Goal: Task Accomplishment & Management: Use online tool/utility

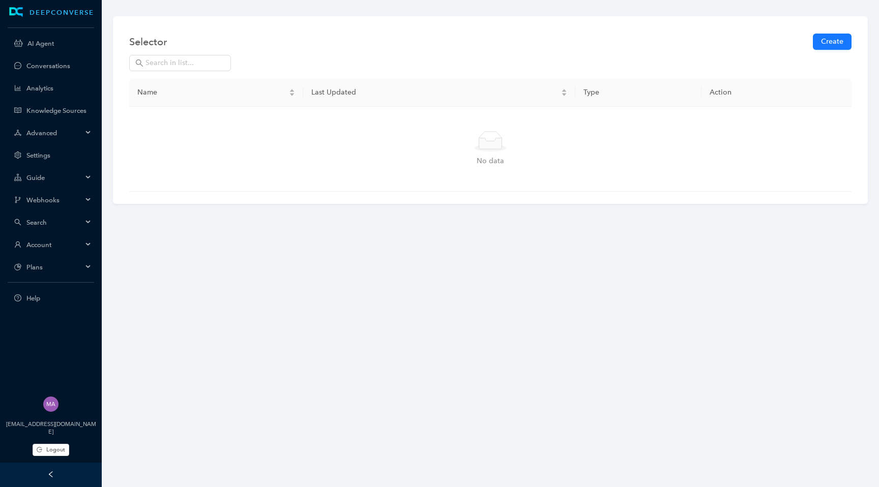
click at [86, 245] on icon at bounding box center [88, 245] width 5 height 0
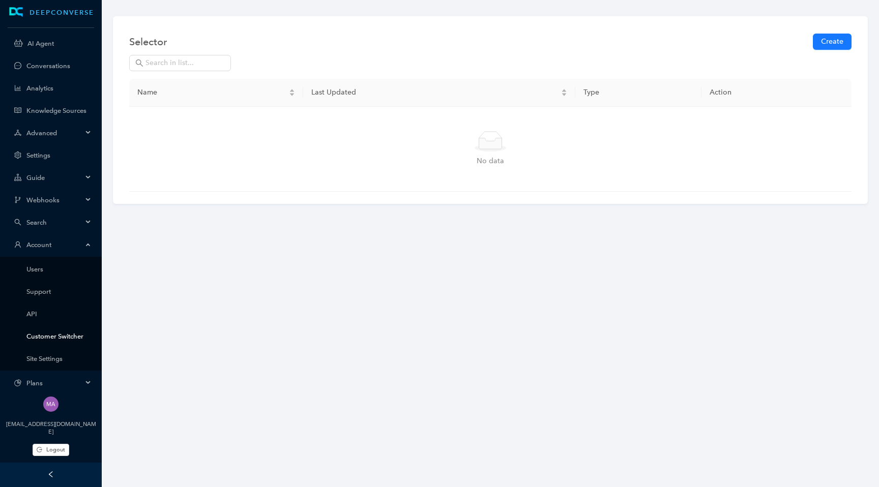
click at [75, 333] on link "Customer Switcher" at bounding box center [58, 337] width 65 height 8
click at [170, 54] on div "Selector Create" at bounding box center [490, 41] width 722 height 26
click at [168, 63] on input "text" at bounding box center [184, 62] width 79 height 11
type input "gotr"
